Goal: Task Accomplishment & Management: Manage account settings

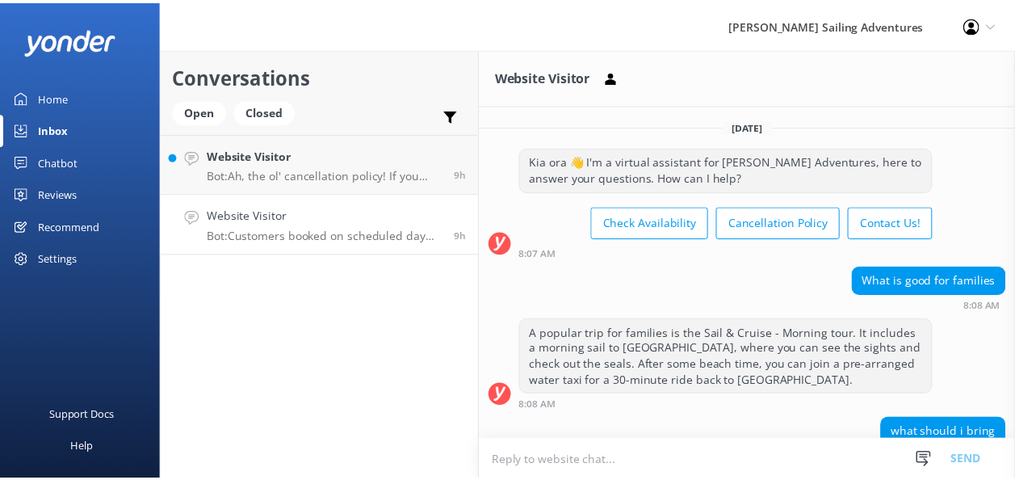
scroll to position [898, 0]
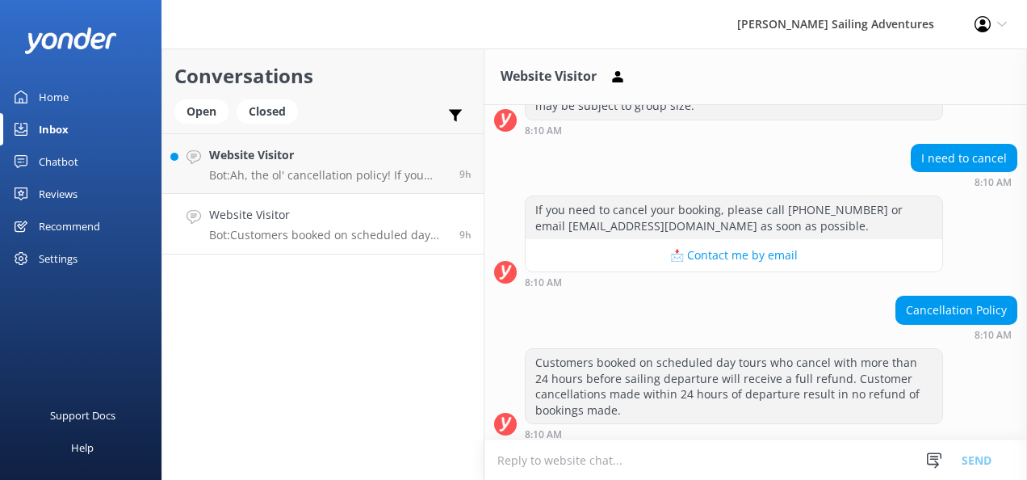
click at [49, 186] on div "Reviews" at bounding box center [58, 194] width 39 height 32
